Goal: Task Accomplishment & Management: Complete application form

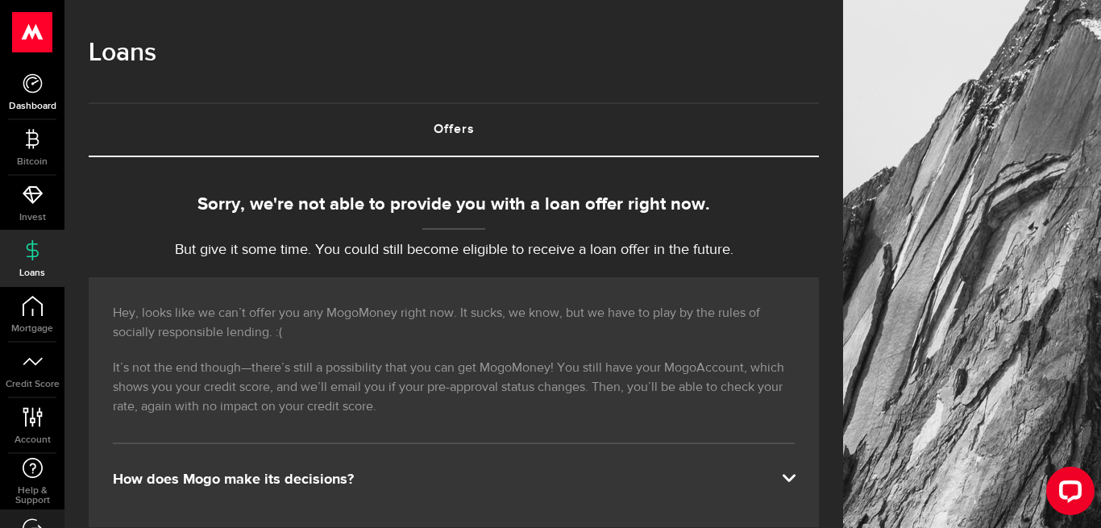
click at [27, 81] on icon at bounding box center [33, 83] width 20 height 20
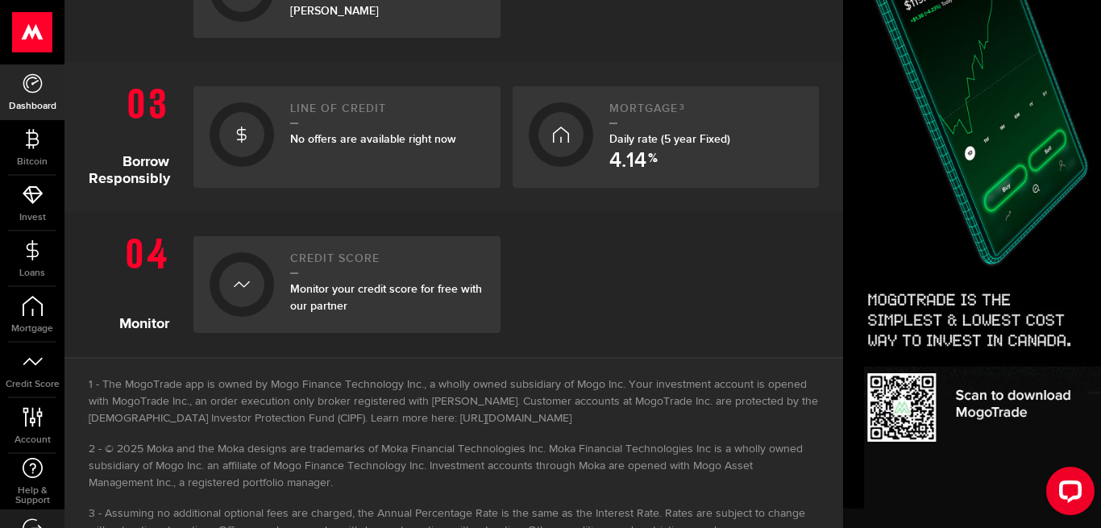
scroll to position [720, 0]
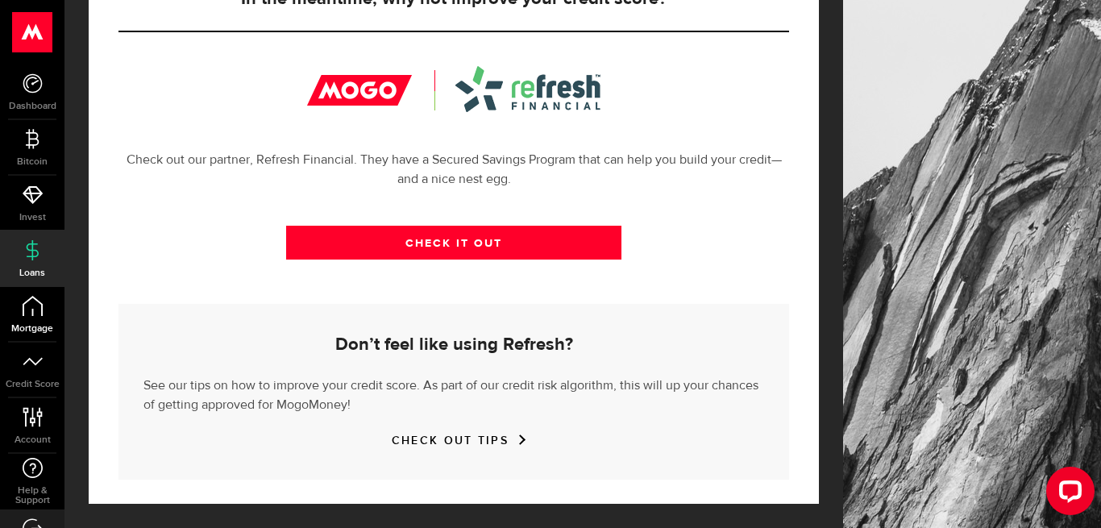
scroll to position [37, 0]
